Goal: Task Accomplishment & Management: Use online tool/utility

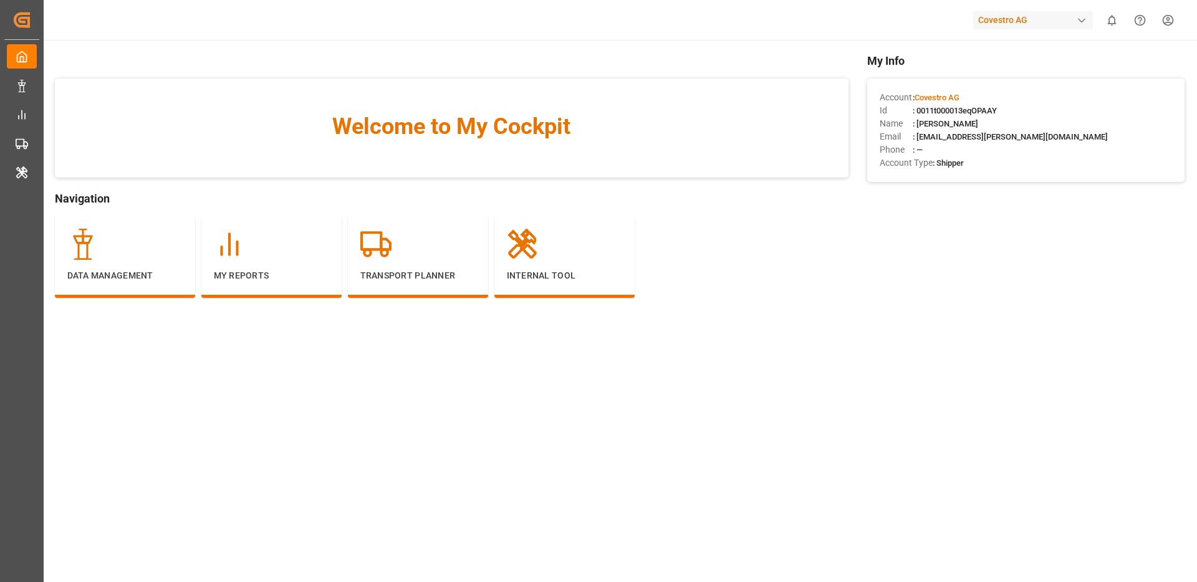
click at [1174, 17] on html "Created by potrace 1.15, written by [PERSON_NAME] [DATE]-[DATE] Created by potr…" at bounding box center [598, 338] width 1197 height 676
click at [1170, 22] on html "Created by potrace 1.15, written by [PERSON_NAME] [DATE]-[DATE] Created by potr…" at bounding box center [598, 338] width 1197 height 676
drag, startPoint x: 1173, startPoint y: 22, endPoint x: 17, endPoint y: 89, distance: 1158.1
click at [1173, 22] on html "Created by potrace 1.15, written by [PERSON_NAME] [DATE]-[DATE] Created by potr…" at bounding box center [598, 338] width 1197 height 676
click at [14, 98] on html "Created by potrace 1.15, written by [PERSON_NAME] [DATE]-[DATE] Created by potr…" at bounding box center [598, 338] width 1197 height 676
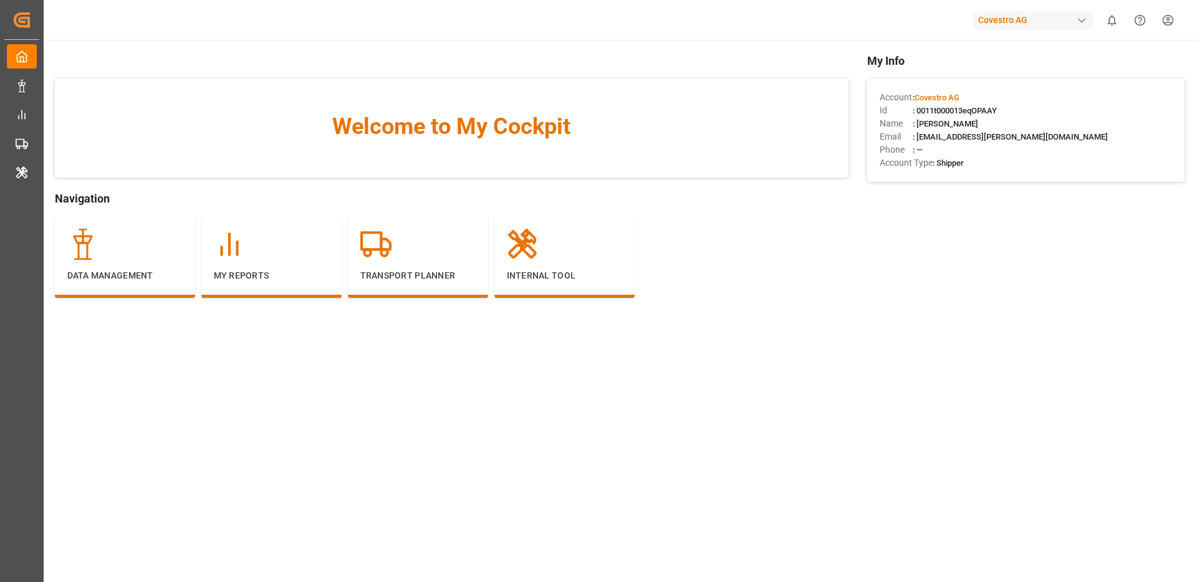
click at [17, 89] on html "Created by potrace 1.15, written by [PERSON_NAME] [DATE]-[DATE] Created by potr…" at bounding box center [598, 338] width 1197 height 676
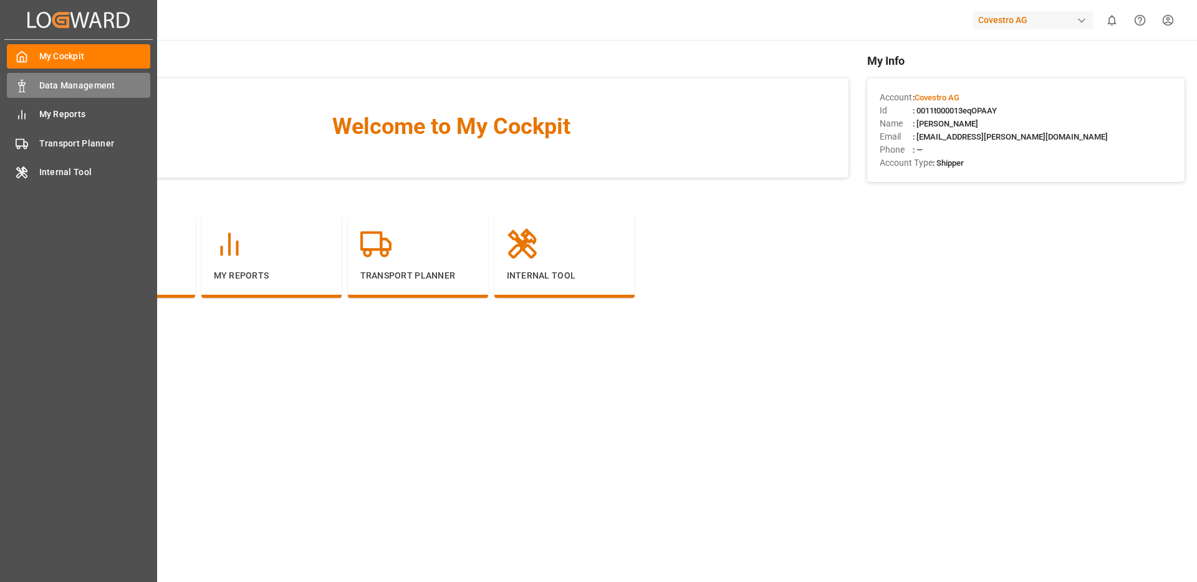
click at [28, 88] on div "Data Management Data Management" at bounding box center [78, 85] width 143 height 24
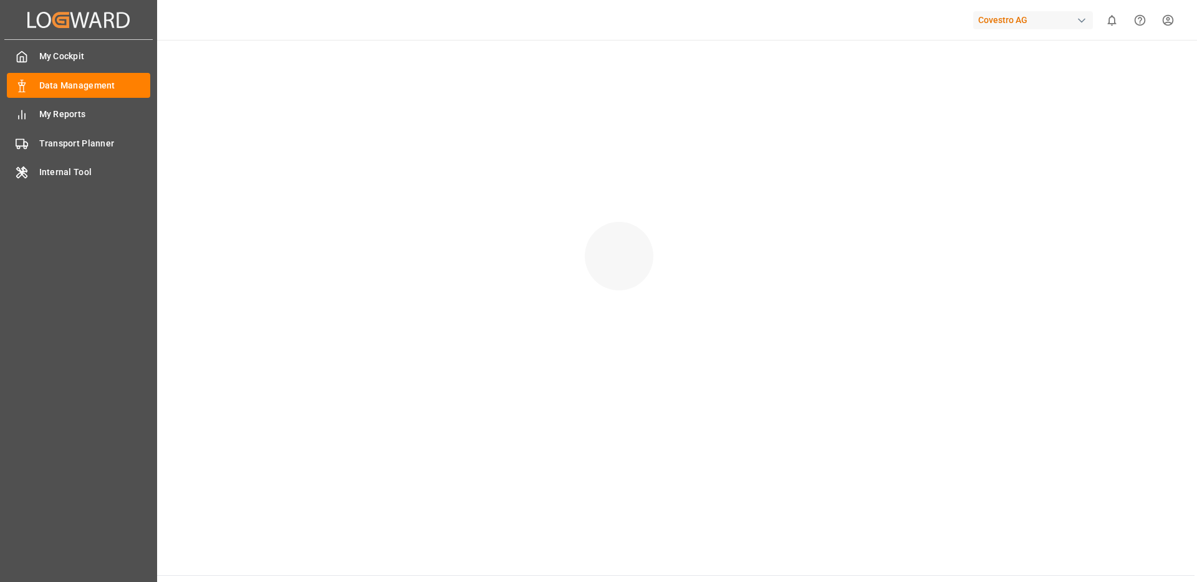
drag, startPoint x: 28, startPoint y: 88, endPoint x: 68, endPoint y: 93, distance: 40.2
click at [28, 89] on div "Data Management Data Management" at bounding box center [78, 85] width 143 height 24
click at [80, 148] on span "Transport Planner" at bounding box center [95, 143] width 112 height 13
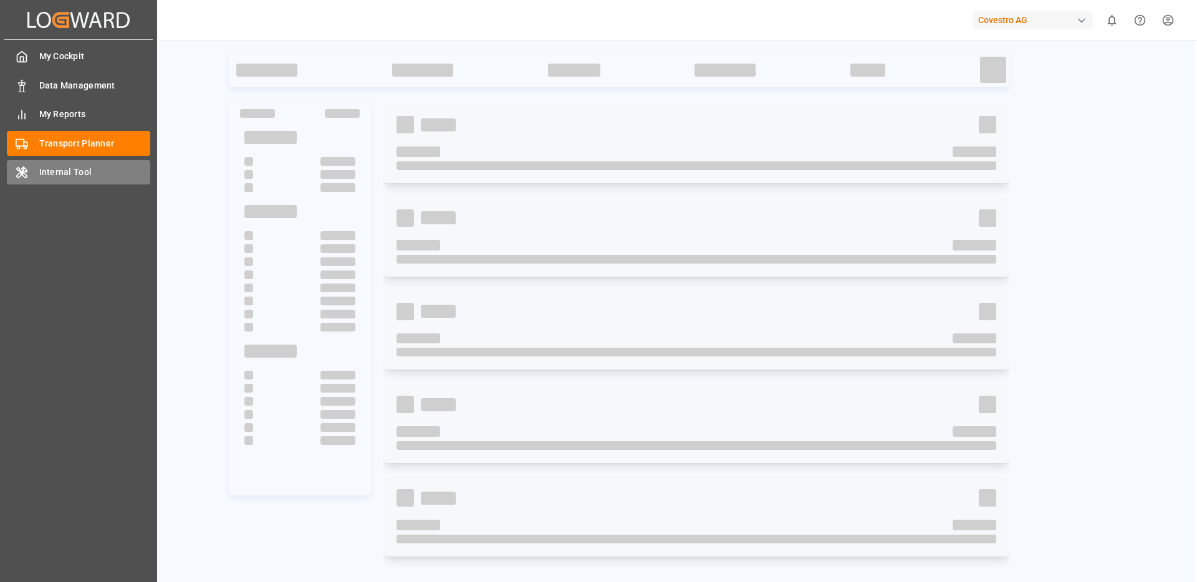
click at [22, 172] on icon at bounding box center [22, 172] width 10 height 11
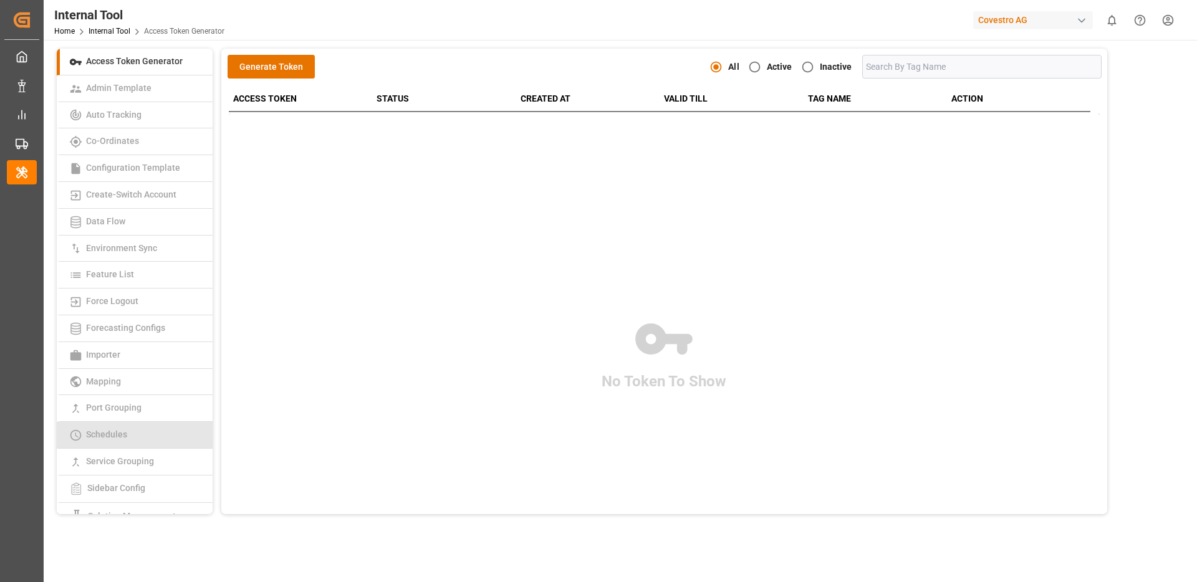
click at [118, 439] on link "Schedules" at bounding box center [135, 435] width 156 height 27
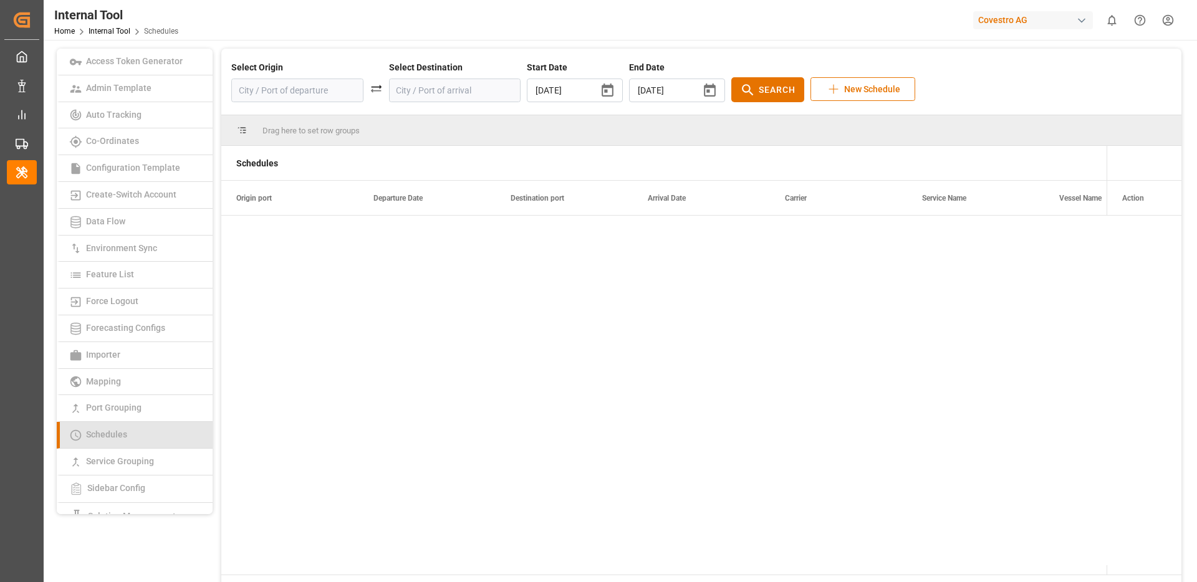
type input "[DATE]"
click at [323, 99] on input at bounding box center [297, 91] width 132 height 24
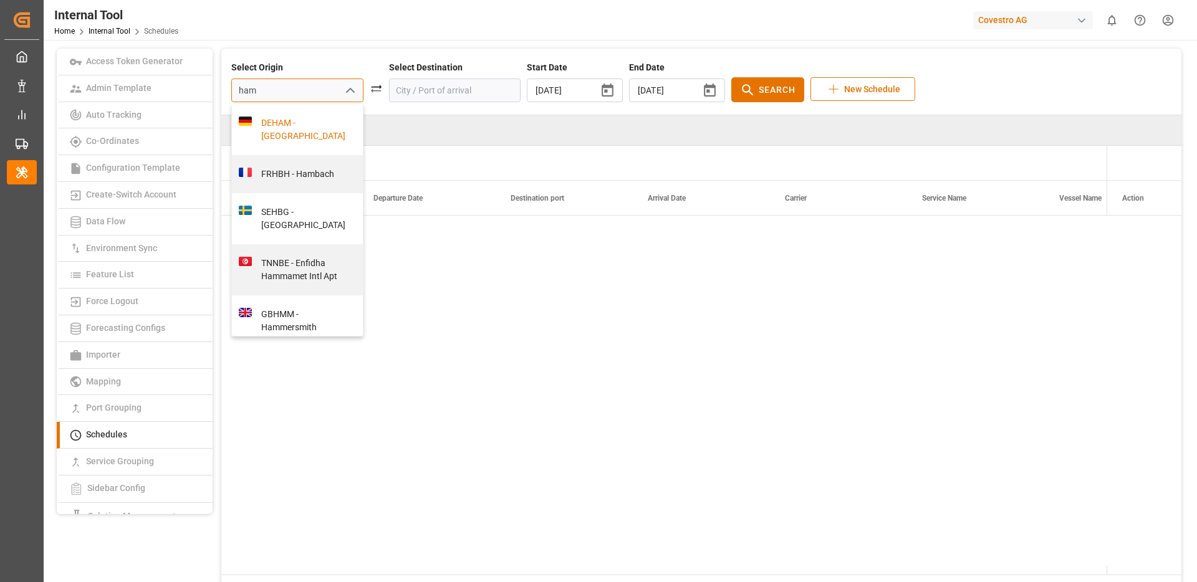
click at [290, 141] on div "DEHAM - [GEOGRAPHIC_DATA]" at bounding box center [304, 130] width 105 height 26
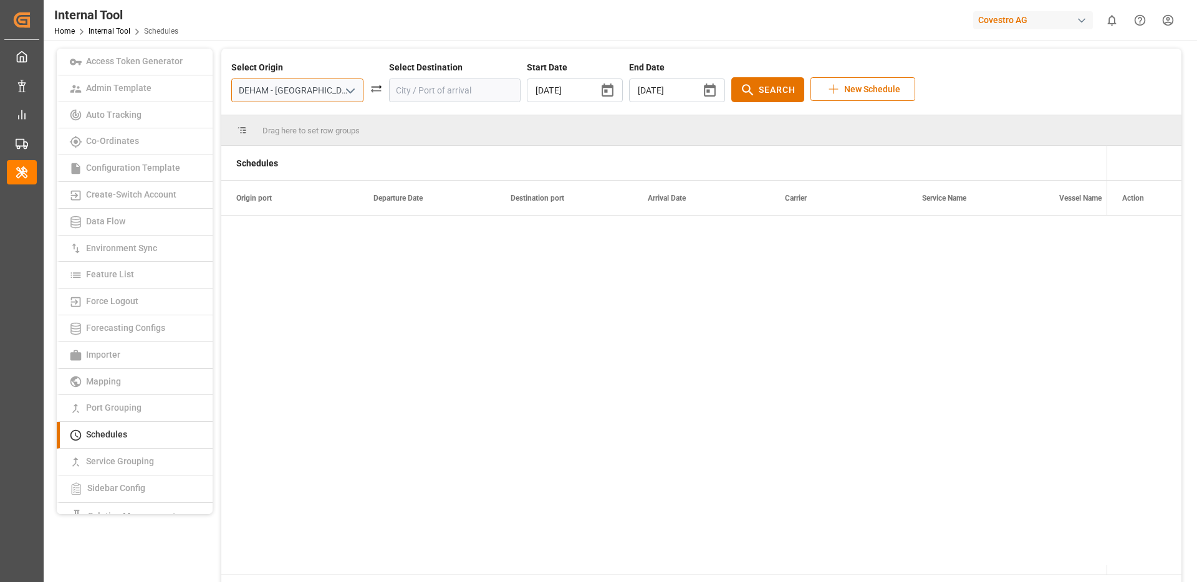
type input "DEHAM - [GEOGRAPHIC_DATA]"
click at [394, 97] on input at bounding box center [455, 91] width 132 height 24
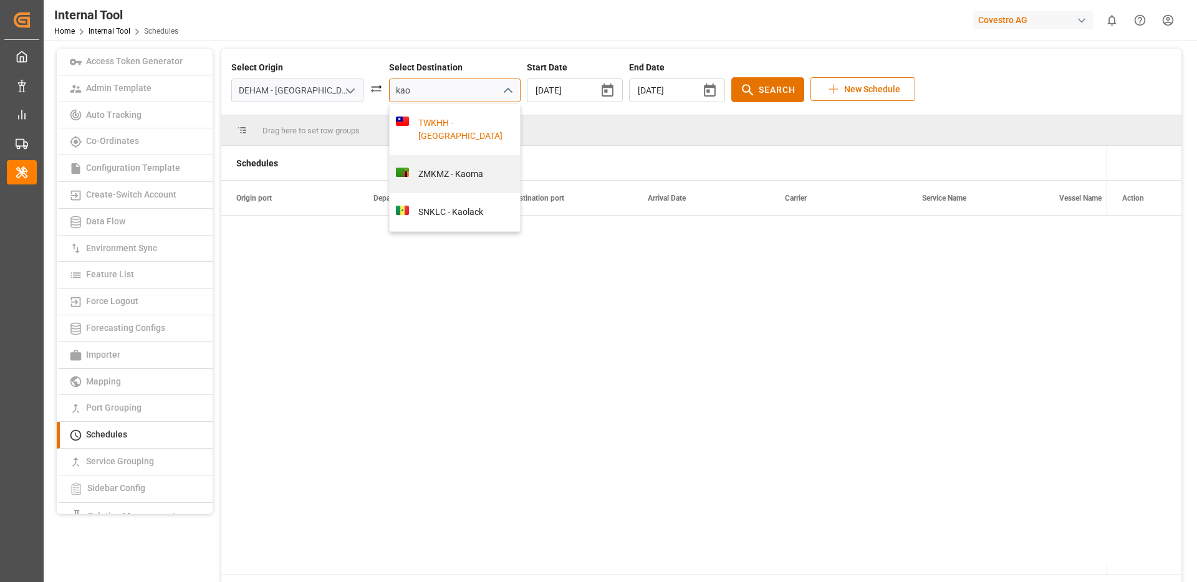
click at [409, 131] on div "TWKHH - [GEOGRAPHIC_DATA]" at bounding box center [461, 130] width 105 height 26
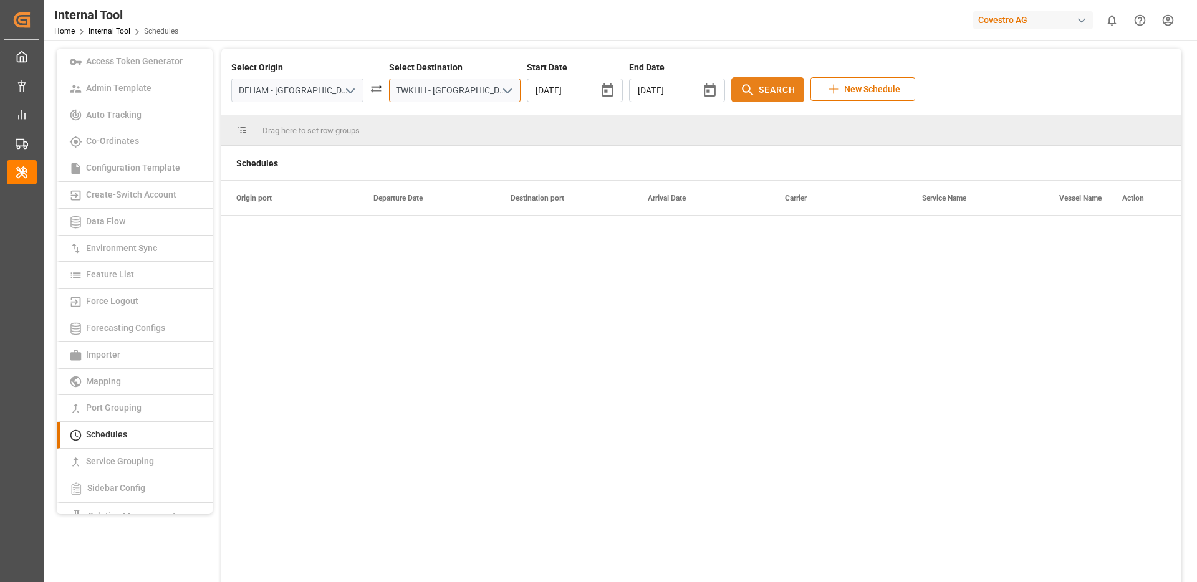
type input "TWKHH - [GEOGRAPHIC_DATA]"
click at [740, 87] on icon at bounding box center [748, 90] width 16 height 16
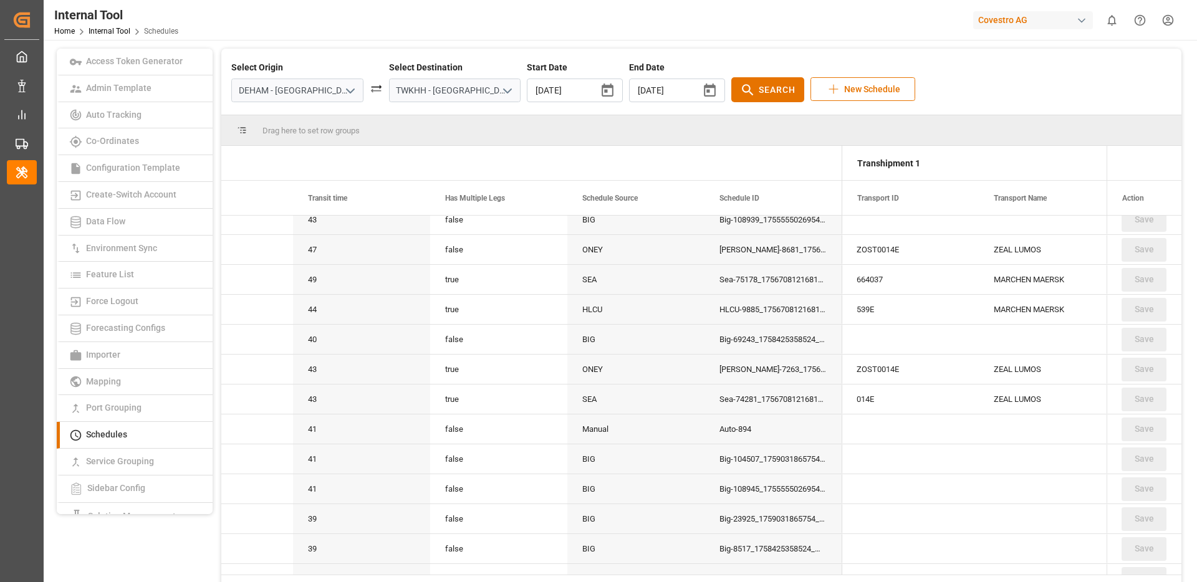
click at [592, 428] on div "Manual" at bounding box center [635, 428] width 137 height 29
click at [778, 434] on div "Auto-894" at bounding box center [772, 428] width 137 height 29
click at [588, 434] on div "Manual" at bounding box center [635, 428] width 137 height 29
click at [725, 440] on div "Auto-894" at bounding box center [772, 428] width 137 height 29
click at [638, 437] on div "Manual" at bounding box center [635, 428] width 137 height 29
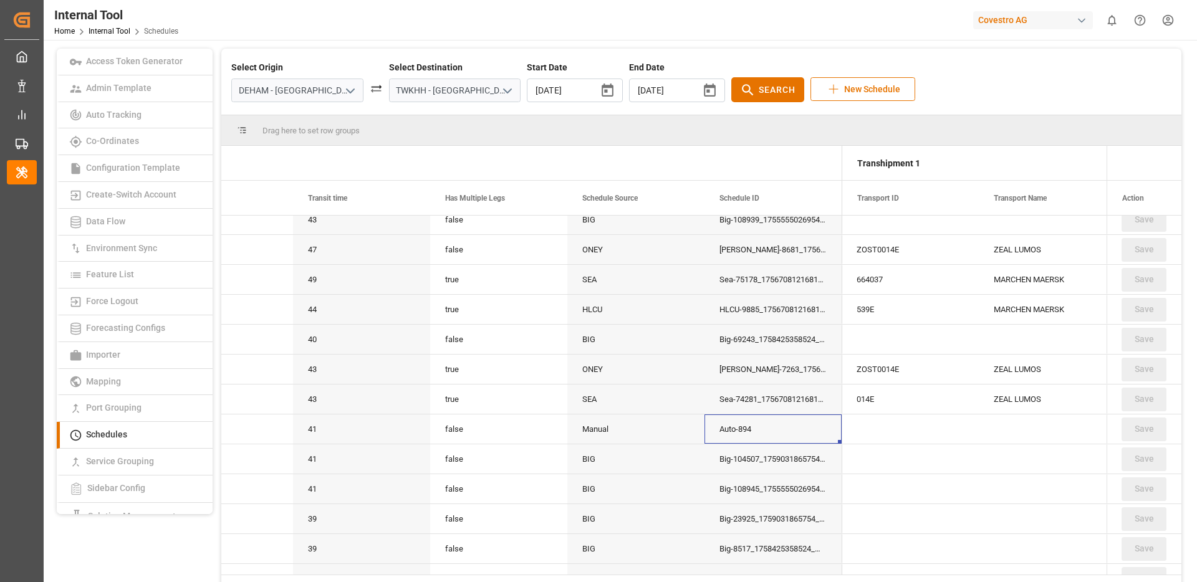
click at [725, 431] on div "Auto-894" at bounding box center [772, 428] width 137 height 29
click at [589, 426] on div "Manual" at bounding box center [635, 428] width 137 height 29
click at [731, 437] on div "Auto-894" at bounding box center [772, 428] width 137 height 29
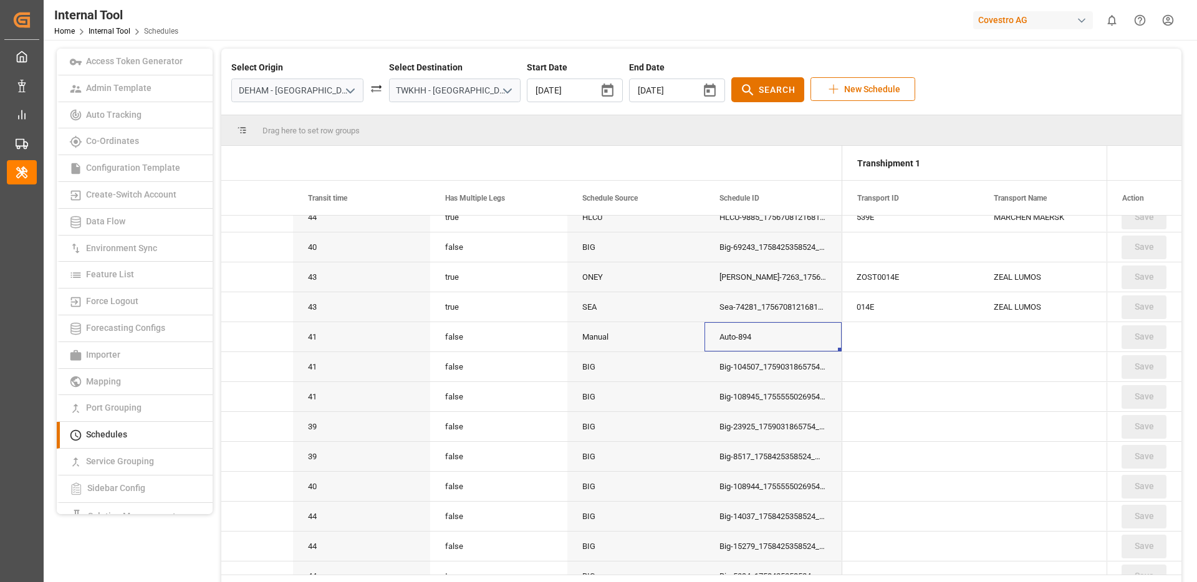
click at [637, 337] on div "Manual" at bounding box center [635, 336] width 137 height 29
